Goal: Information Seeking & Learning: Learn about a topic

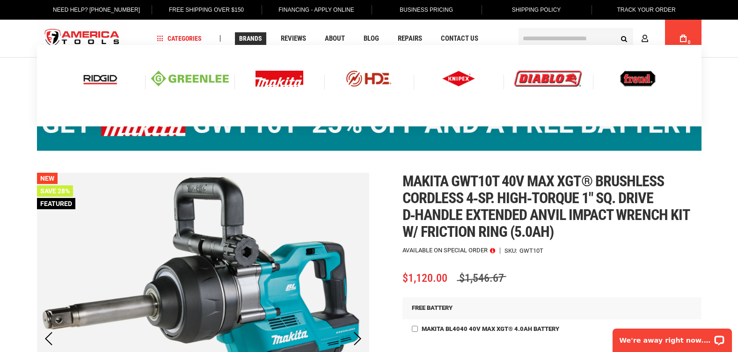
click at [275, 82] on img at bounding box center [280, 79] width 48 height 16
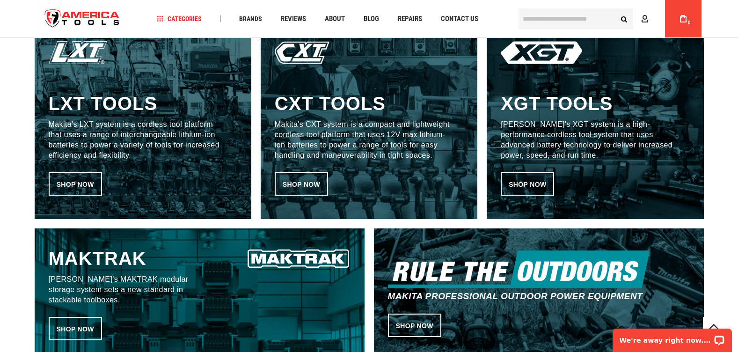
scroll to position [556, 0]
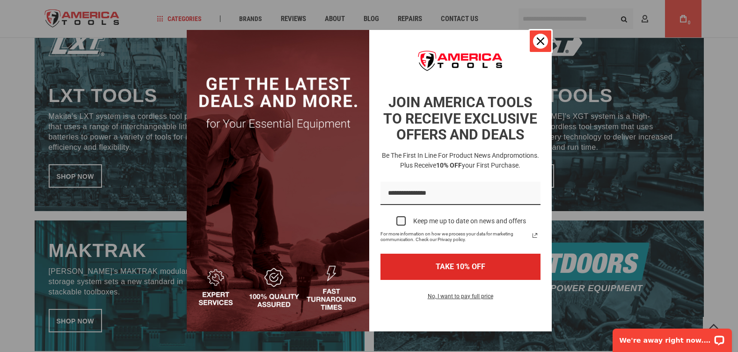
click at [536, 34] on div "Close" at bounding box center [540, 41] width 15 height 15
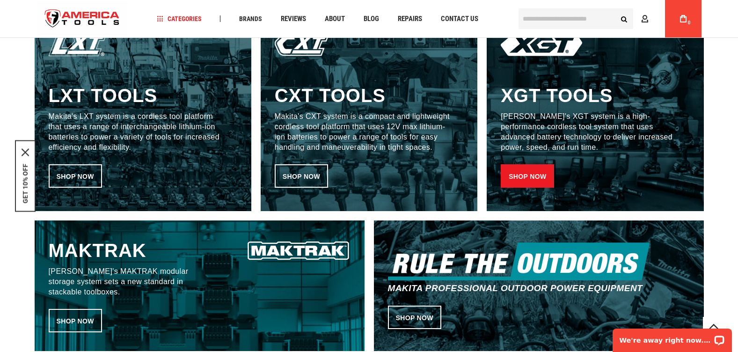
click at [534, 171] on link "Shop now" at bounding box center [527, 175] width 53 height 23
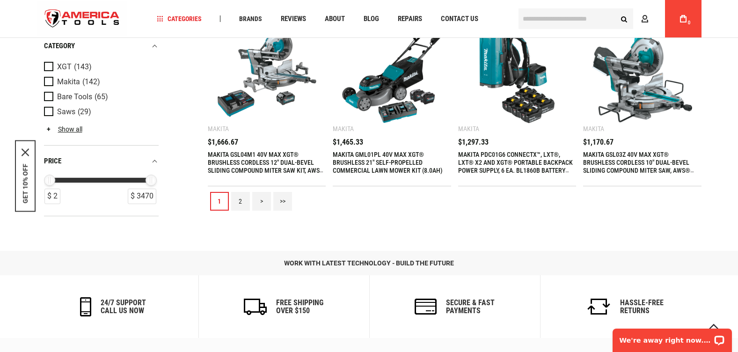
scroll to position [1116, 0]
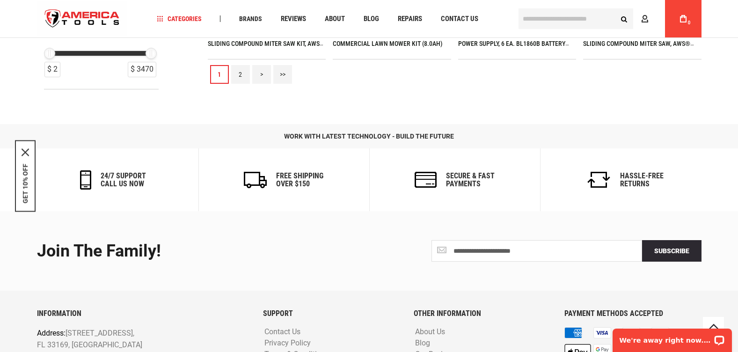
click at [234, 75] on link "2" at bounding box center [240, 74] width 19 height 19
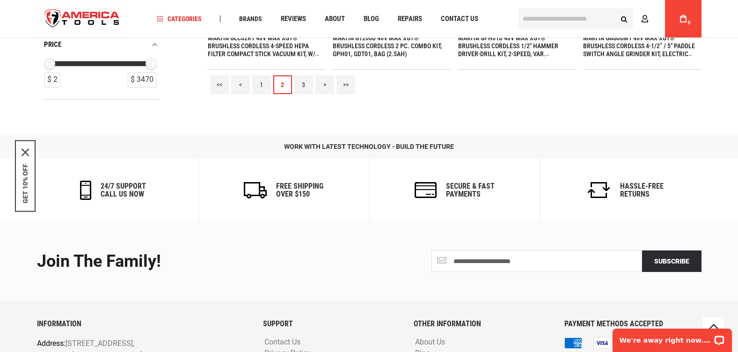
scroll to position [1112, 0]
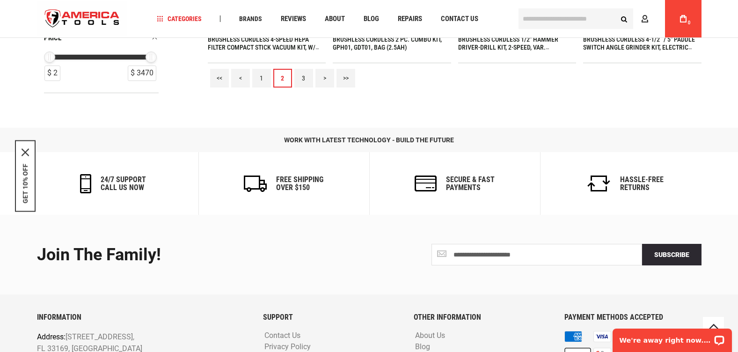
click at [301, 77] on link "3" at bounding box center [303, 78] width 19 height 19
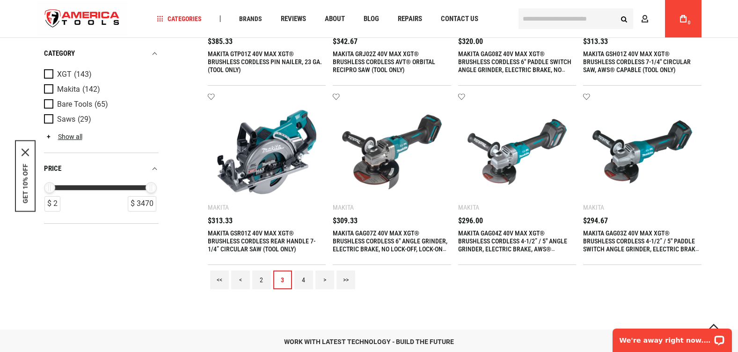
scroll to position [948, 0]
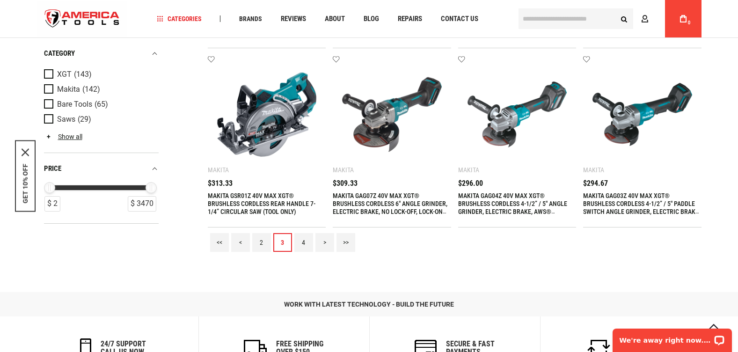
click at [302, 241] on link "4" at bounding box center [303, 242] width 19 height 19
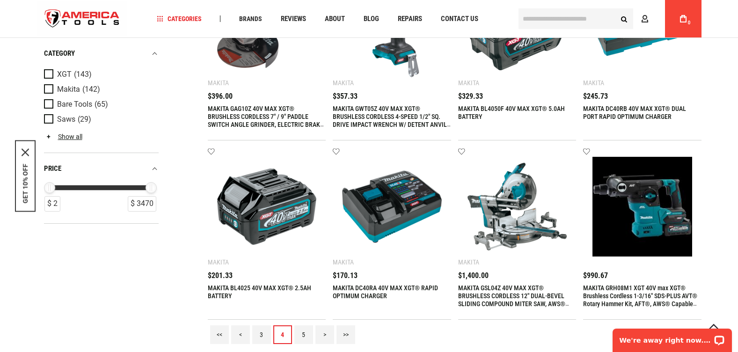
scroll to position [904, 0]
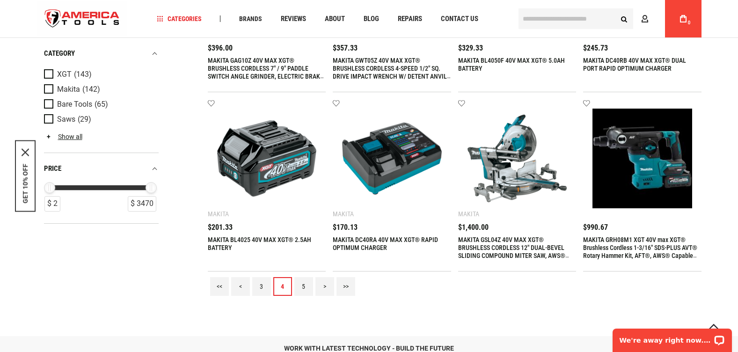
click at [304, 285] on link "5" at bounding box center [303, 286] width 19 height 19
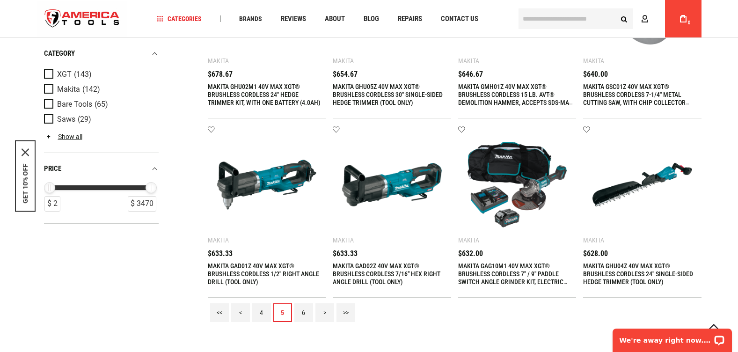
scroll to position [976, 0]
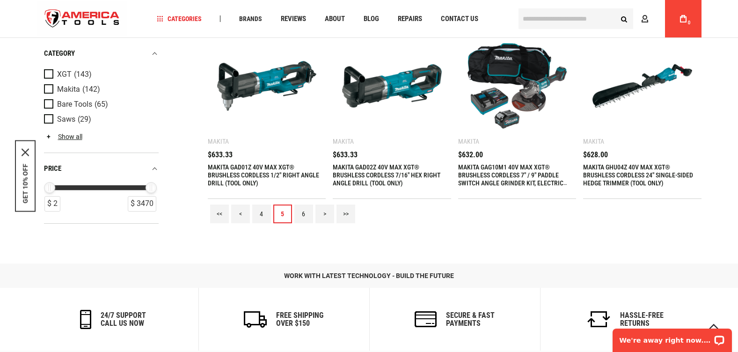
click at [303, 213] on link "6" at bounding box center [303, 214] width 19 height 19
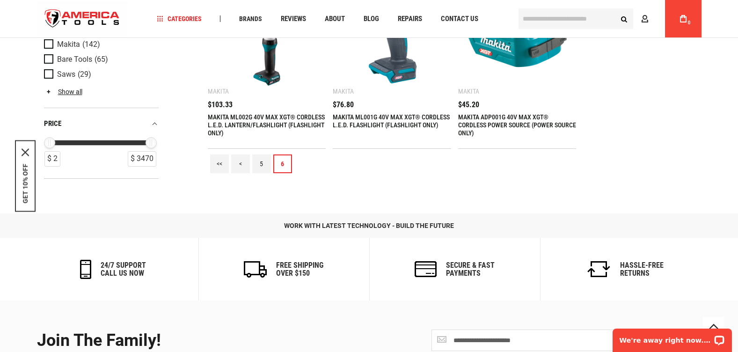
scroll to position [1065, 0]
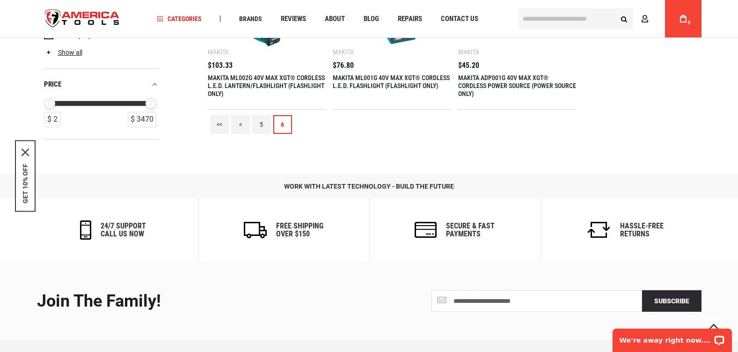
click at [217, 121] on link "<<" at bounding box center [219, 124] width 19 height 19
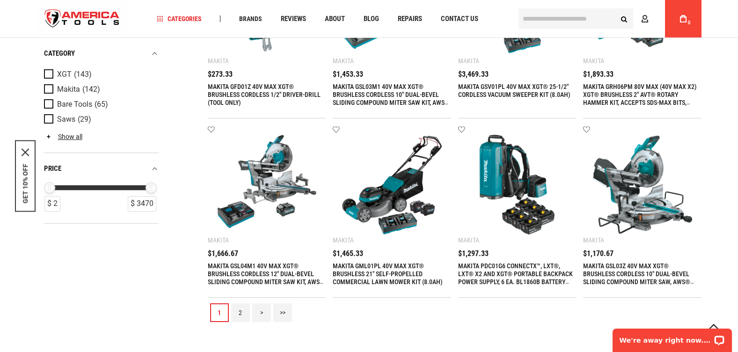
scroll to position [928, 0]
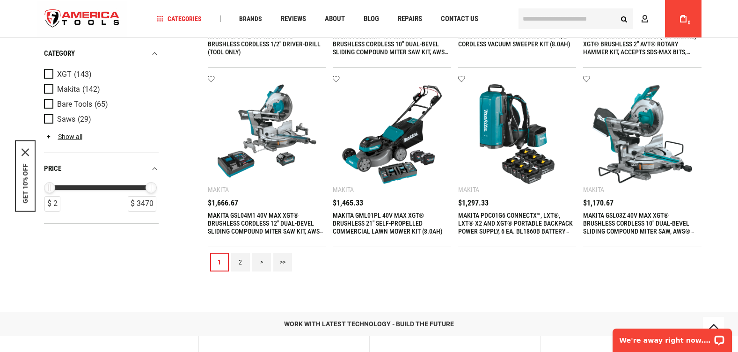
click at [240, 260] on link "2" at bounding box center [240, 262] width 19 height 19
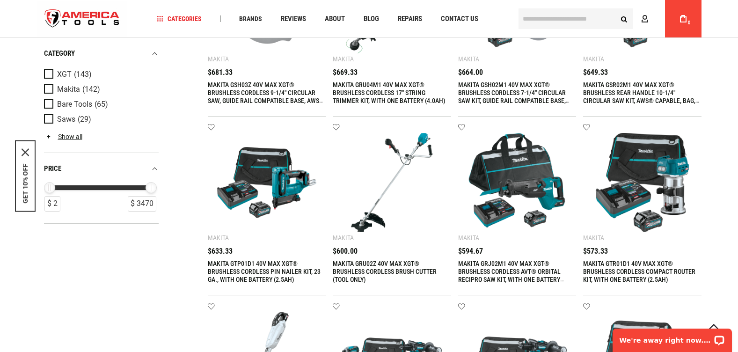
scroll to position [735, 0]
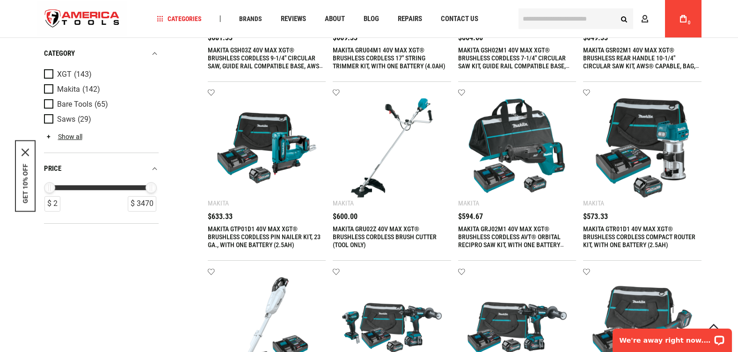
click at [668, 135] on img at bounding box center [643, 148] width 100 height 100
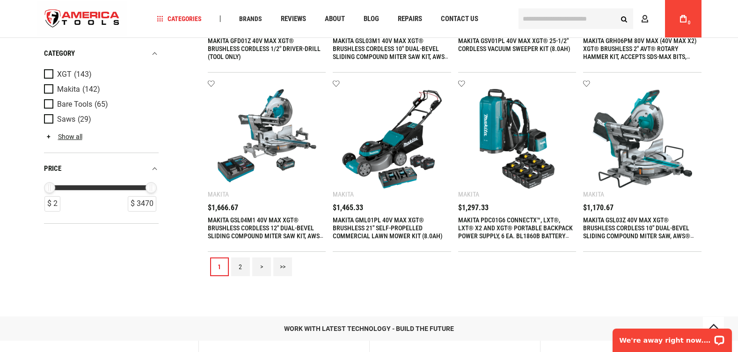
scroll to position [980, 0]
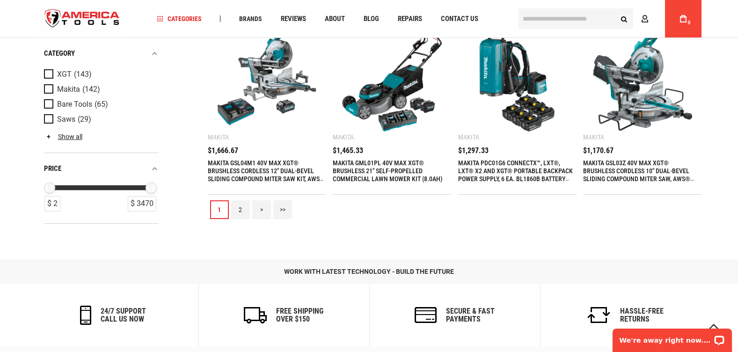
click at [239, 208] on link "2" at bounding box center [240, 209] width 19 height 19
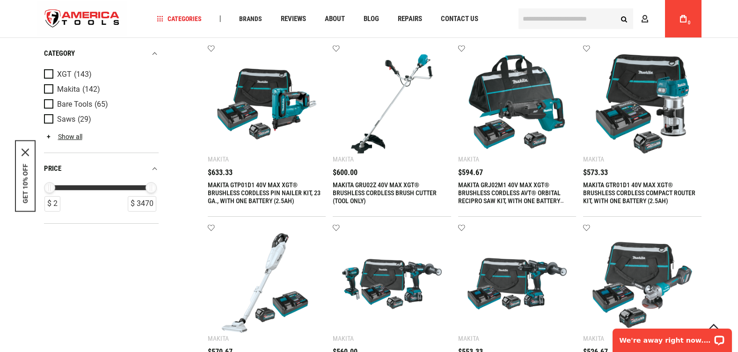
scroll to position [836, 0]
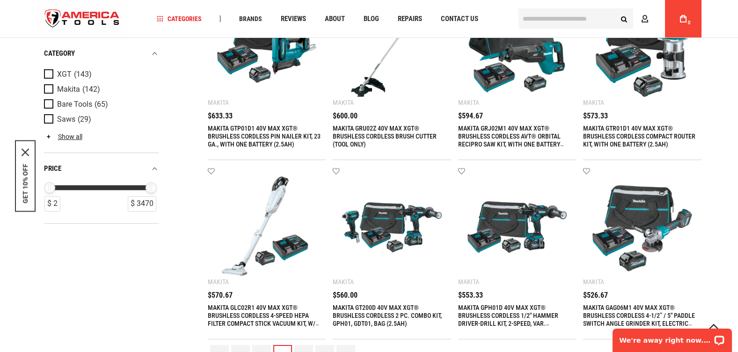
drag, startPoint x: 607, startPoint y: 121, endPoint x: 640, endPoint y: 119, distance: 33.3
click at [640, 119] on div "MAKITA GTR01D1 40V MAX XGT® BRUSHLESS CORDLESS COMPACT ROUTER KIT, WITH ONE BAT…" at bounding box center [642, 131] width 118 height 38
click at [579, 15] on input "text" at bounding box center [576, 18] width 115 height 21
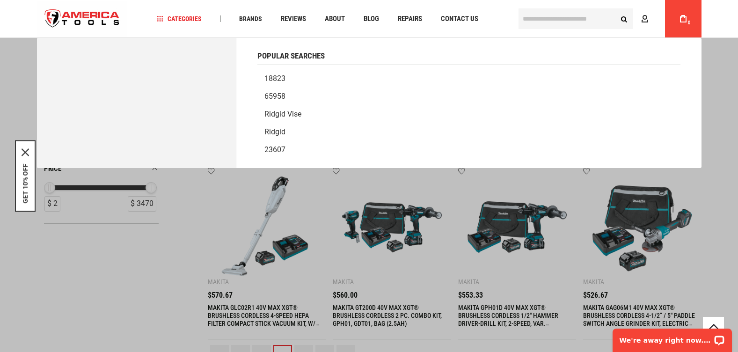
type input "*"
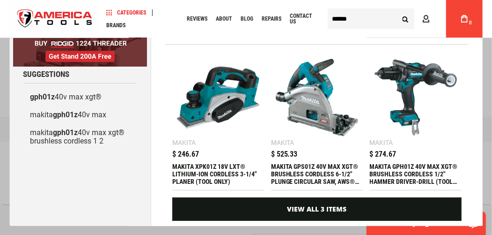
scroll to position [0, 0]
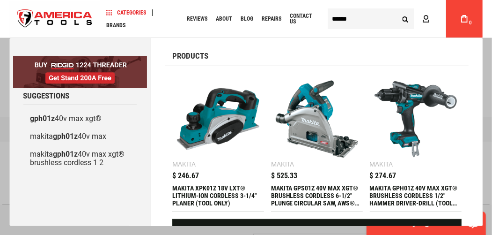
click at [343, 19] on input "******" at bounding box center [371, 18] width 87 height 21
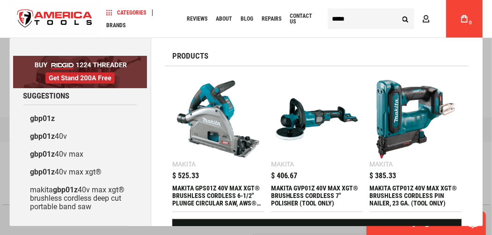
type input "******"
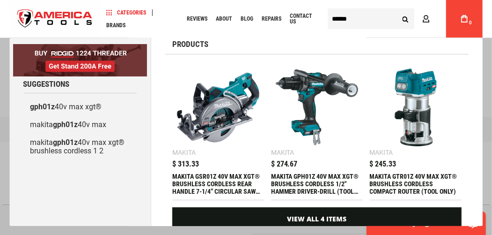
scroll to position [13, 0]
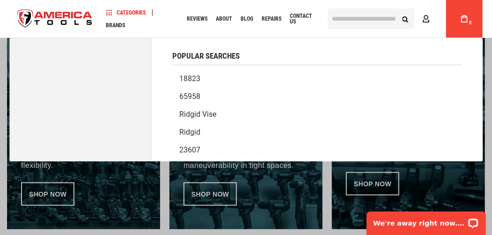
click at [345, 15] on input "text" at bounding box center [371, 18] width 87 height 21
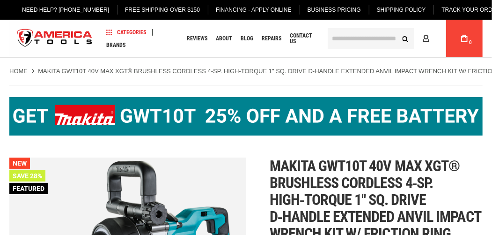
click at [348, 39] on input "text" at bounding box center [371, 38] width 87 height 21
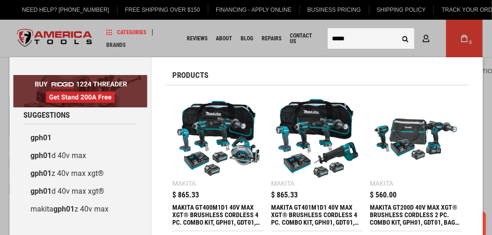
type input "******"
